Goal: Communication & Community: Answer question/provide support

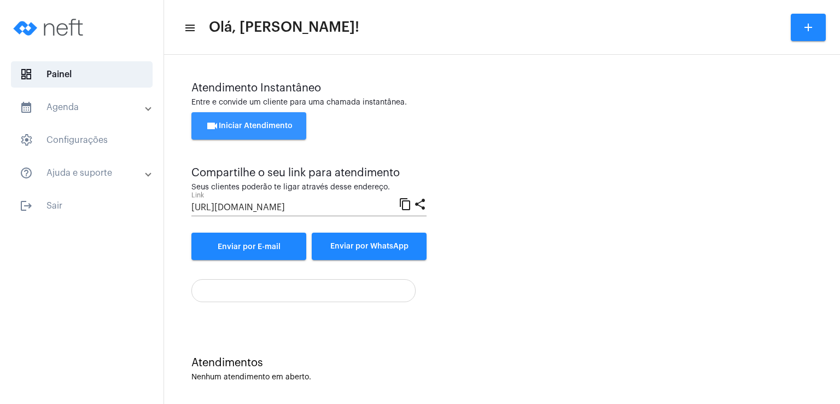
click at [252, 124] on span "videocam Iniciar Atendimento" at bounding box center [249, 126] width 87 height 8
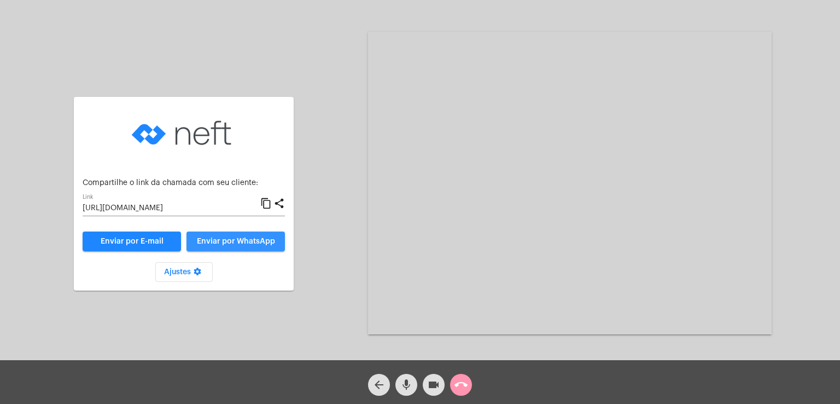
click at [232, 246] on button "Enviar por WhatsApp" at bounding box center [235, 241] width 98 height 20
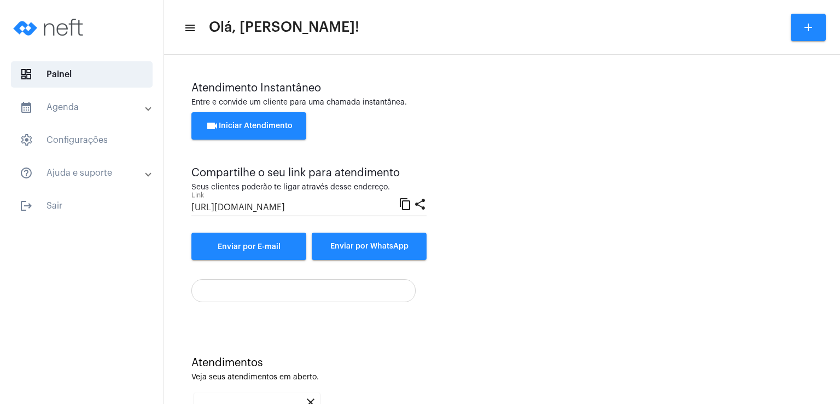
scroll to position [146, 0]
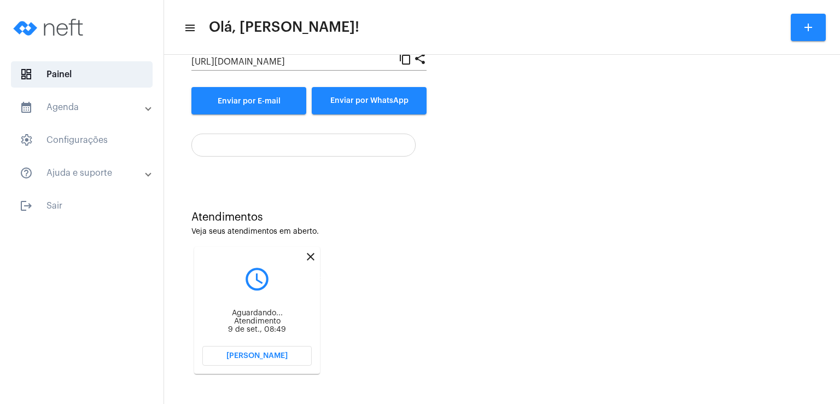
click at [308, 255] on mat-icon "close" at bounding box center [310, 256] width 13 height 13
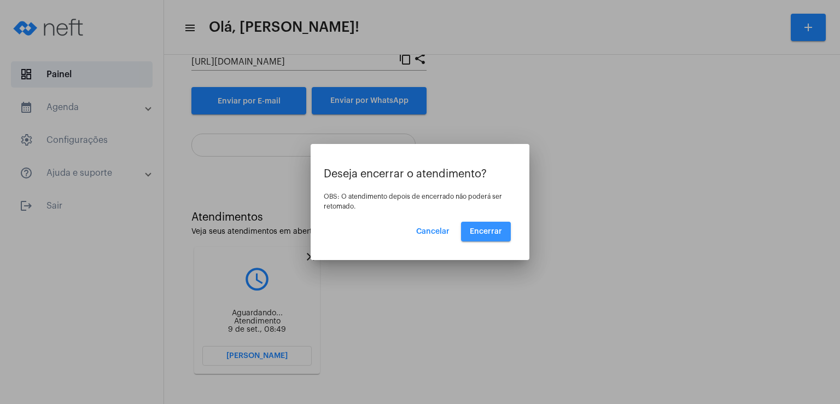
click at [482, 235] on button "Encerrar" at bounding box center [486, 231] width 50 height 20
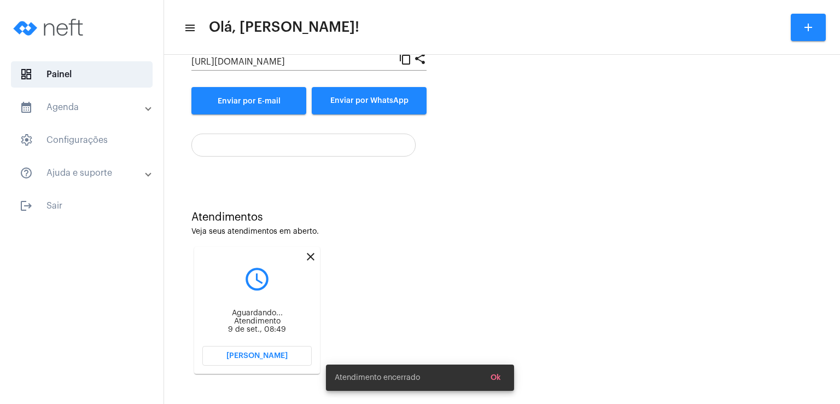
scroll to position [5, 0]
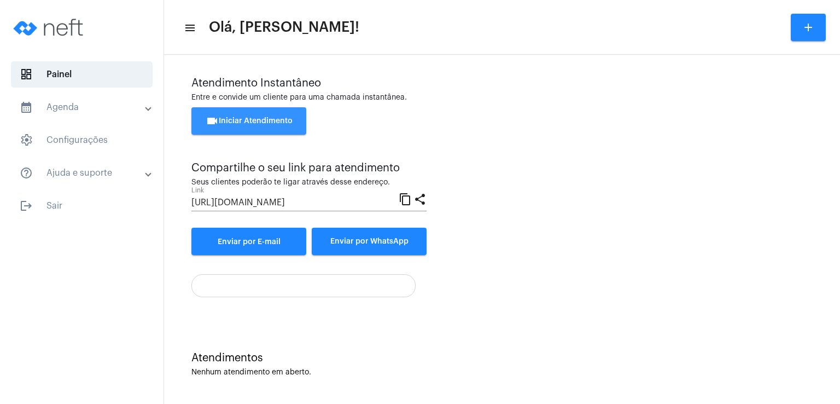
click at [283, 120] on span "videocam Iniciar Atendimento" at bounding box center [249, 121] width 87 height 8
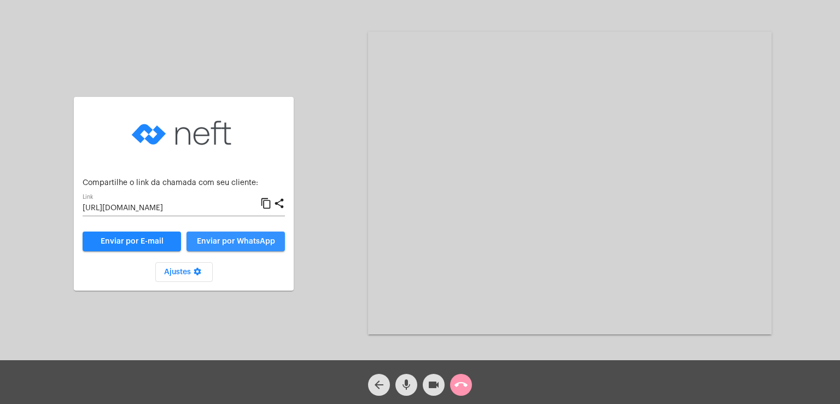
click at [213, 239] on span "Enviar por WhatsApp" at bounding box center [236, 241] width 78 height 8
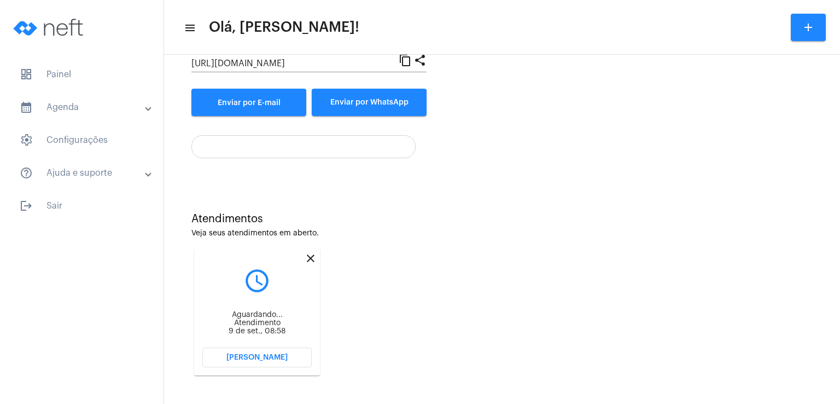
scroll to position [146, 0]
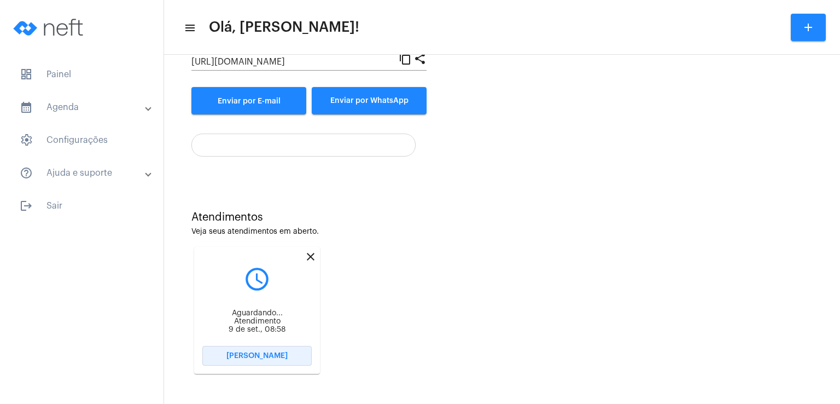
click at [273, 361] on button "[PERSON_NAME]" at bounding box center [256, 356] width 109 height 20
